Goal: Register for event/course

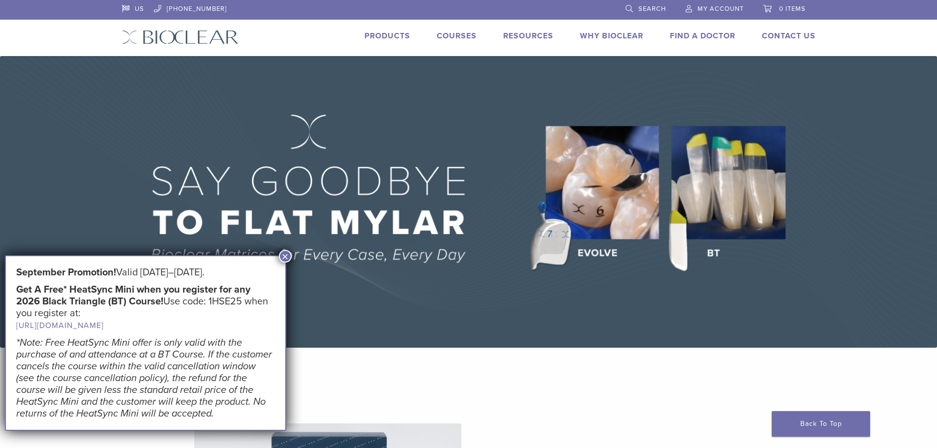
click at [463, 38] on link "Courses" at bounding box center [457, 36] width 40 height 10
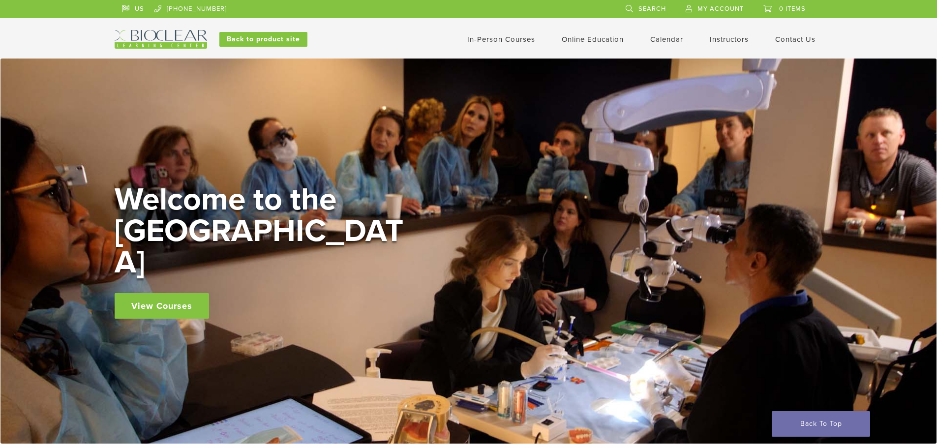
click at [501, 36] on link "In-Person Courses" at bounding box center [502, 39] width 68 height 9
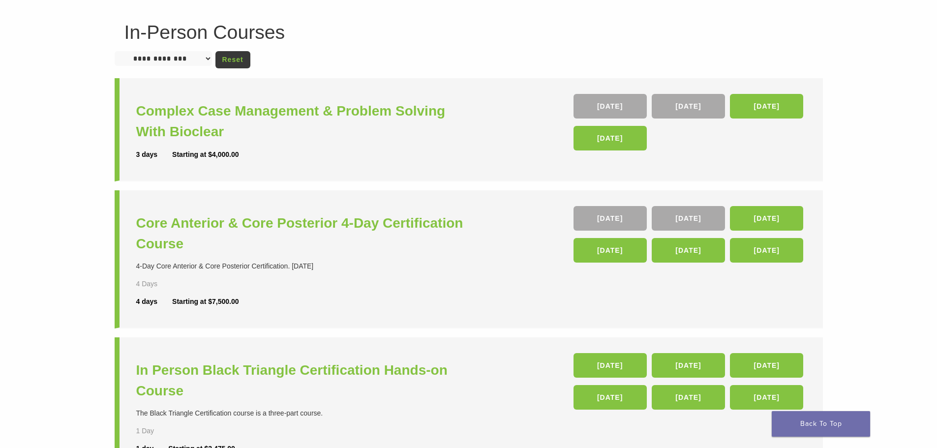
scroll to position [37, 0]
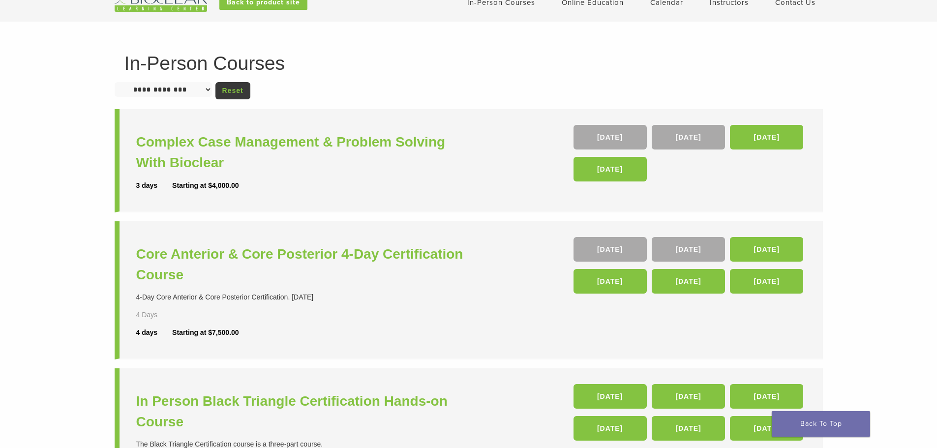
click at [666, 0] on link "Calendar" at bounding box center [667, 2] width 33 height 9
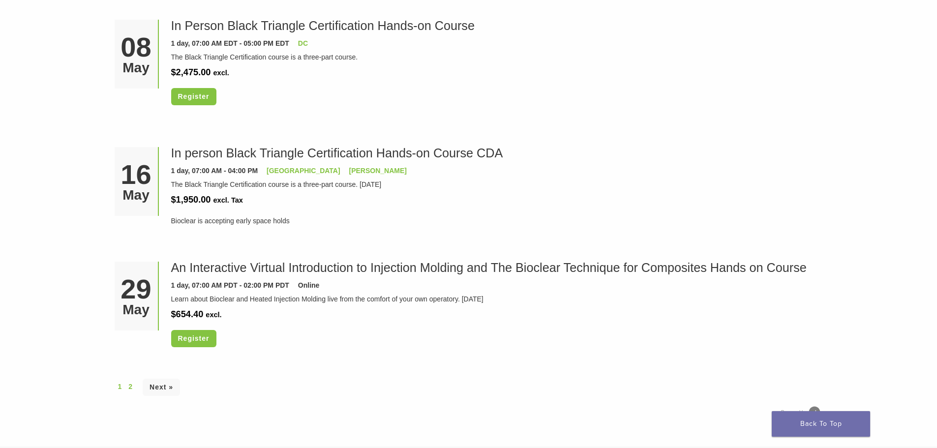
scroll to position [2726, 0]
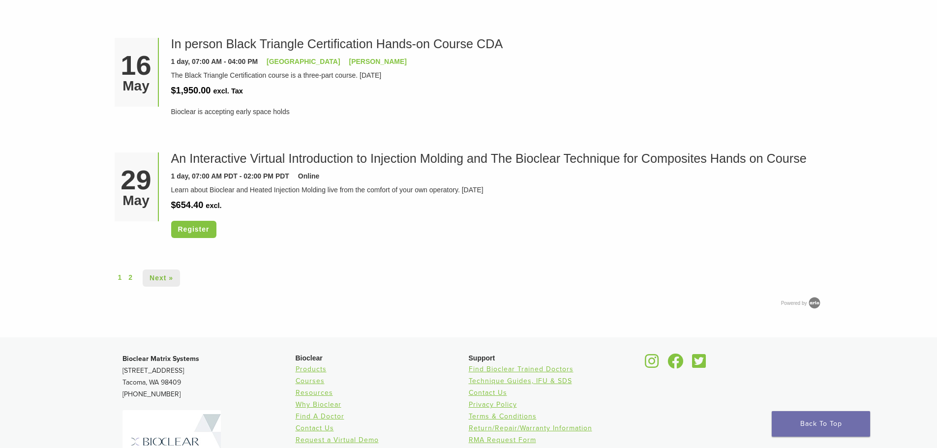
click at [154, 278] on link "Next »" at bounding box center [161, 278] width 37 height 17
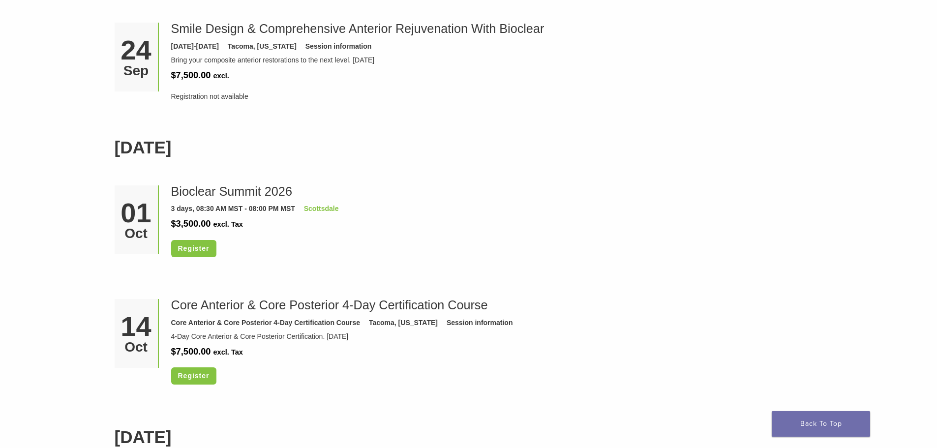
scroll to position [1338, 0]
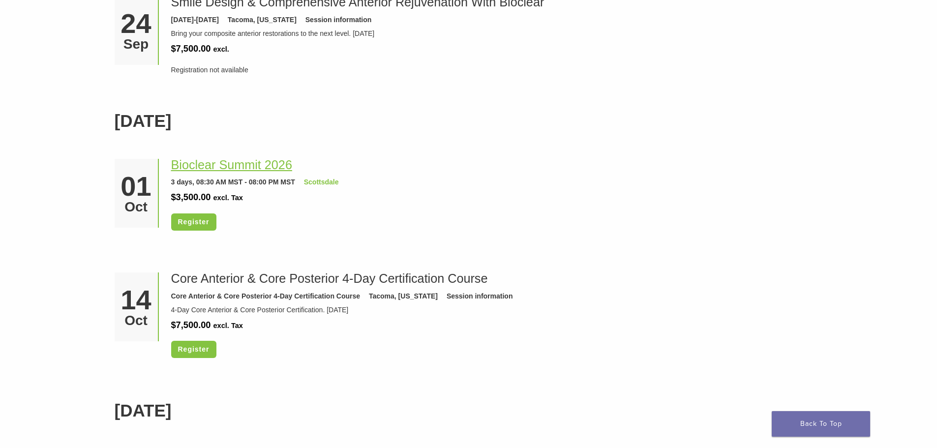
click at [191, 167] on link "Bioclear Summit 2026" at bounding box center [231, 165] width 121 height 14
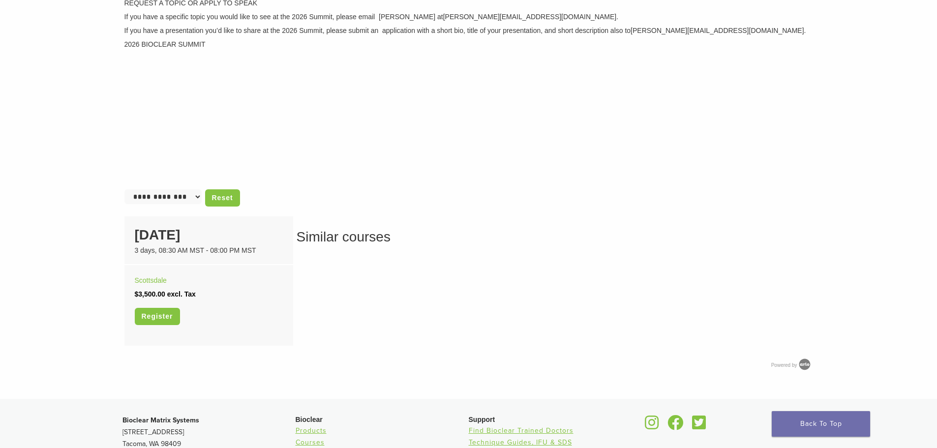
scroll to position [329, 0]
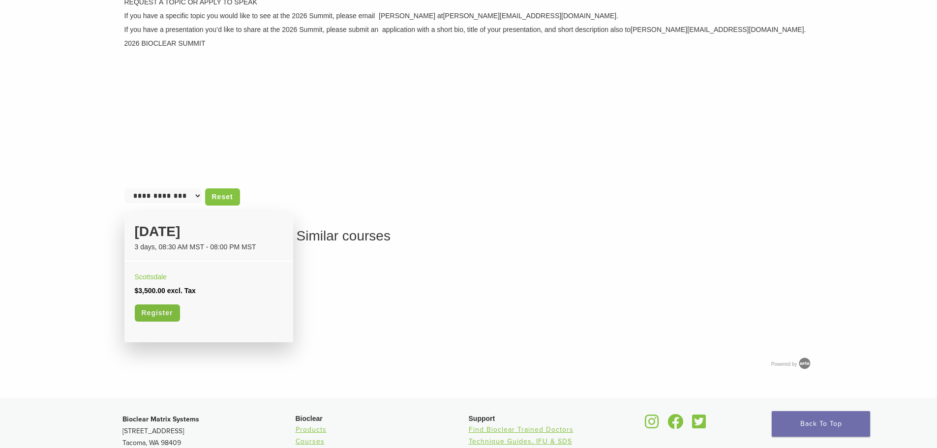
click at [163, 316] on link "Register" at bounding box center [157, 313] width 45 height 17
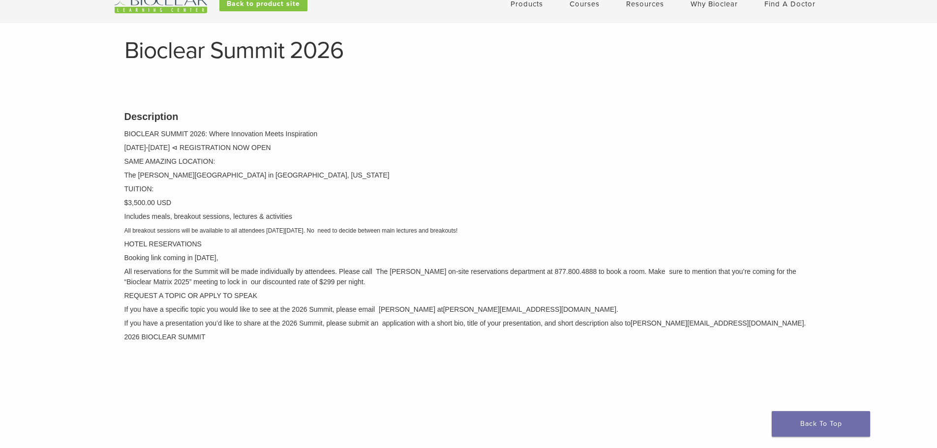
scroll to position [36, 0]
click at [239, 147] on p "[DATE]-[DATE] ⊲ REGISTRATION NOW OPEN" at bounding box center [469, 147] width 689 height 10
